Goal: Task Accomplishment & Management: Use online tool/utility

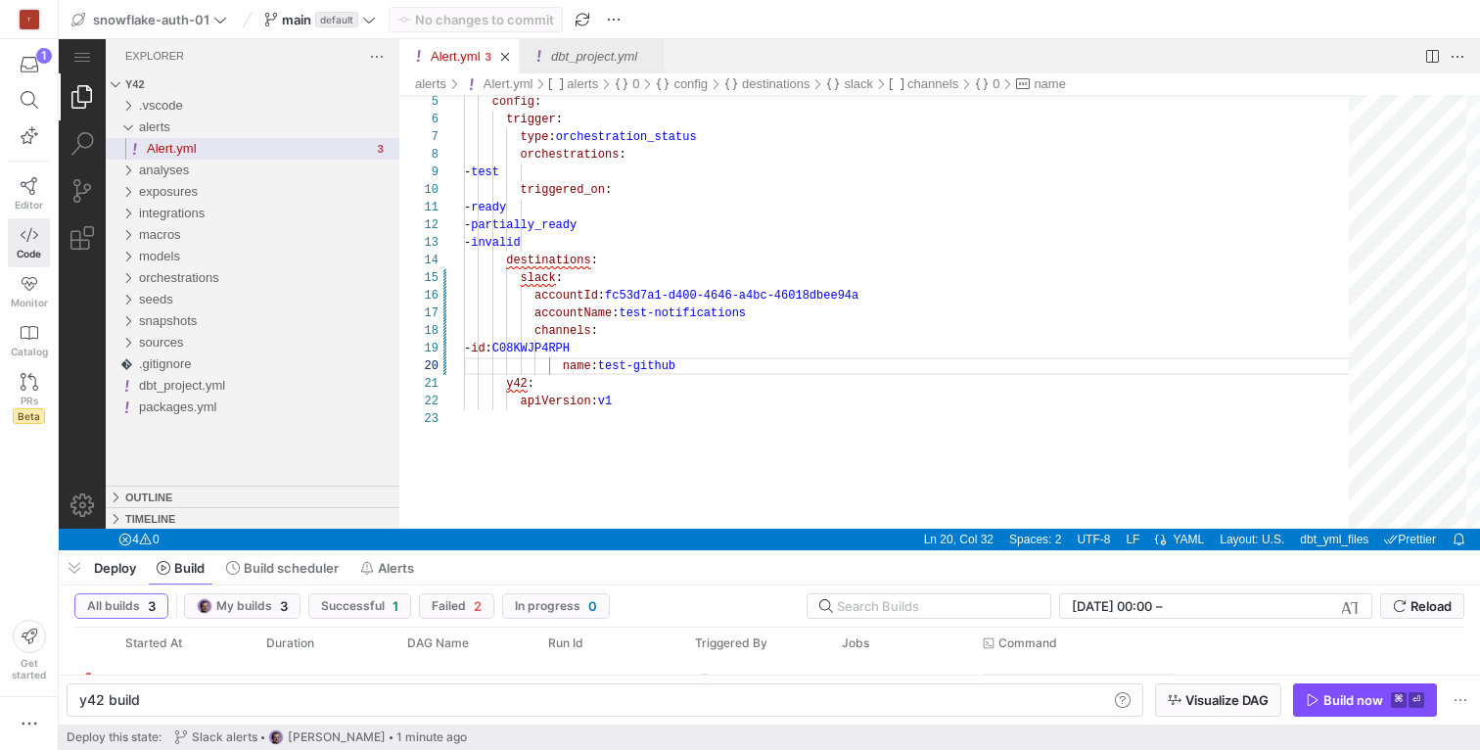
scroll to position [159, 219]
